Goal: Task Accomplishment & Management: Manage account settings

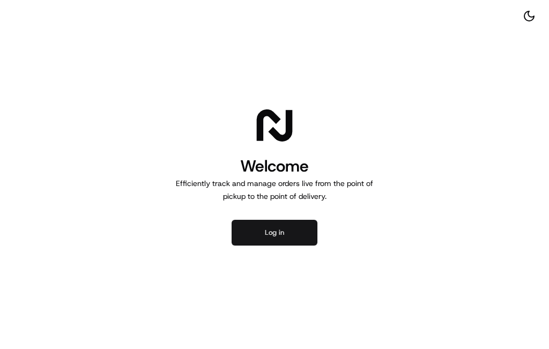
click at [303, 228] on button "Log in" at bounding box center [275, 233] width 86 height 26
